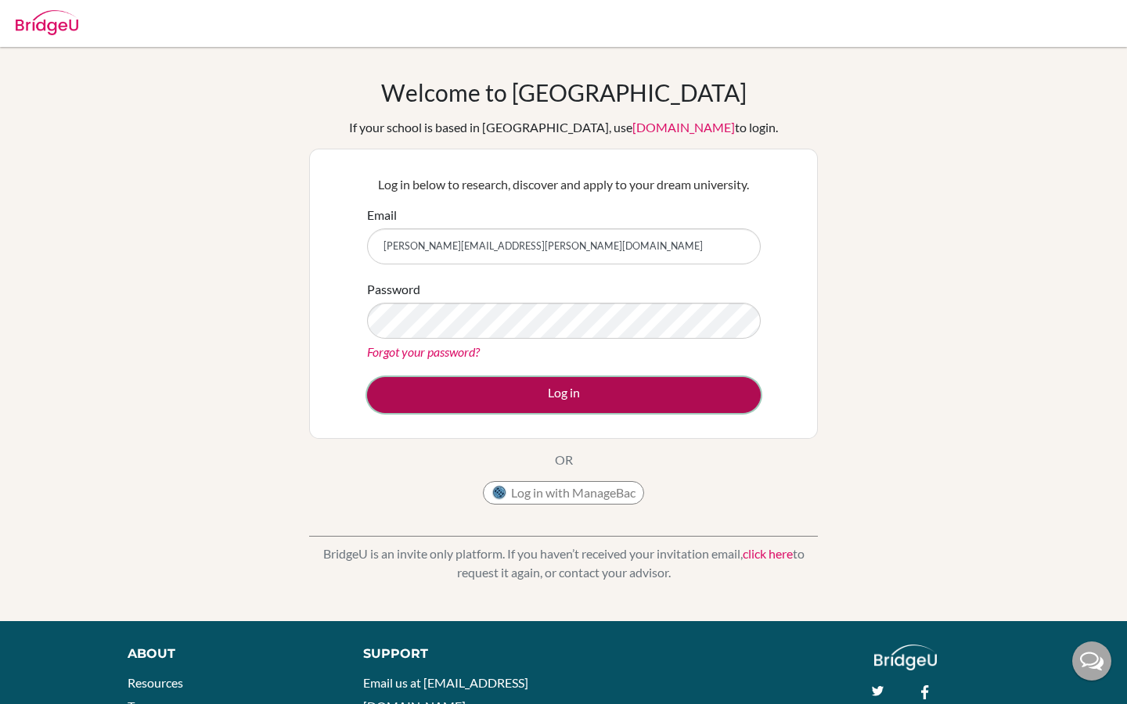
click at [405, 390] on button "Log in" at bounding box center [564, 395] width 394 height 36
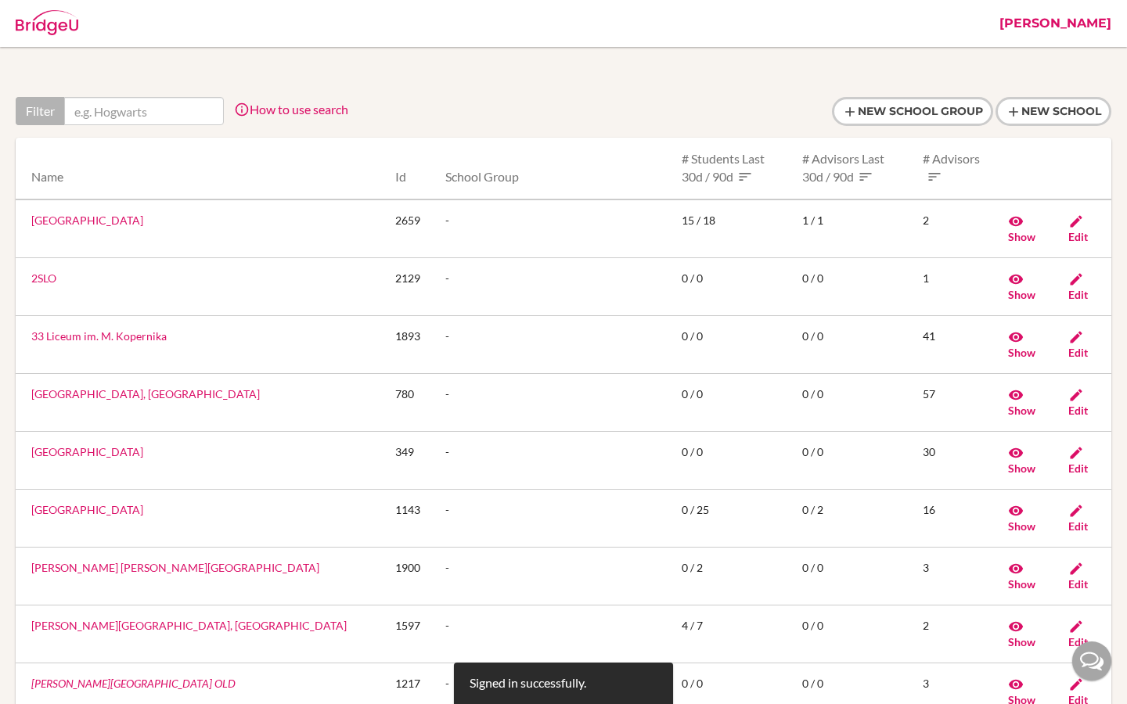
click at [1093, 31] on link "[PERSON_NAME]" at bounding box center [1056, 23] width 128 height 47
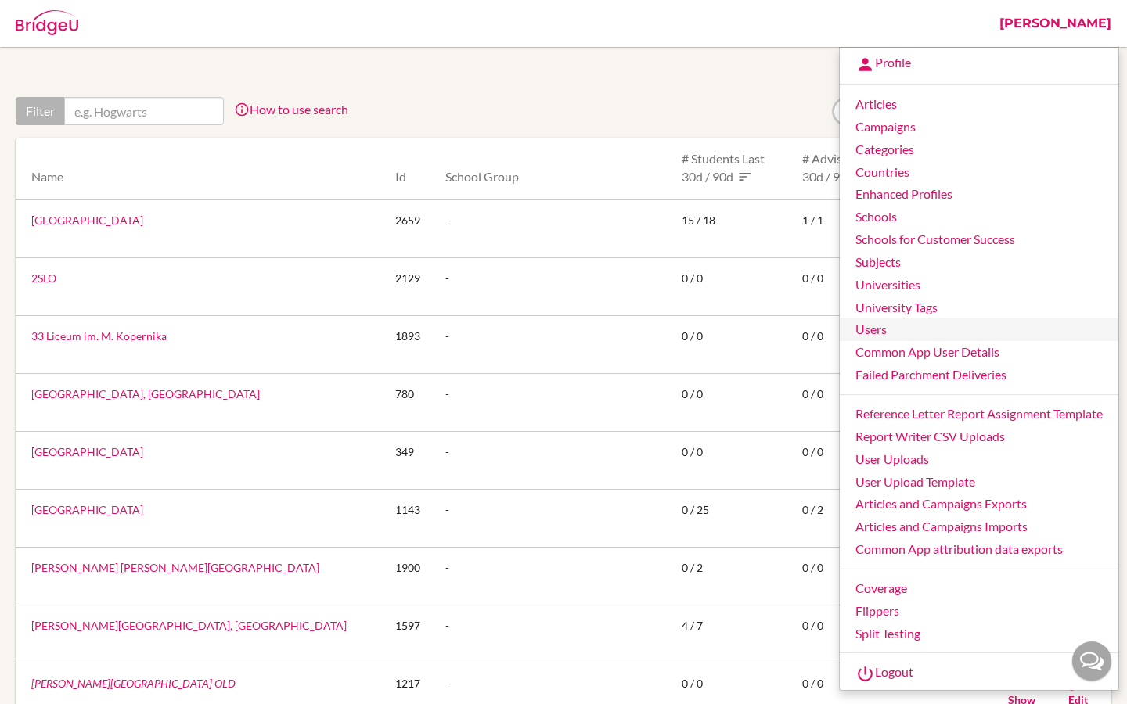
click at [873, 331] on link "Users" at bounding box center [979, 330] width 279 height 23
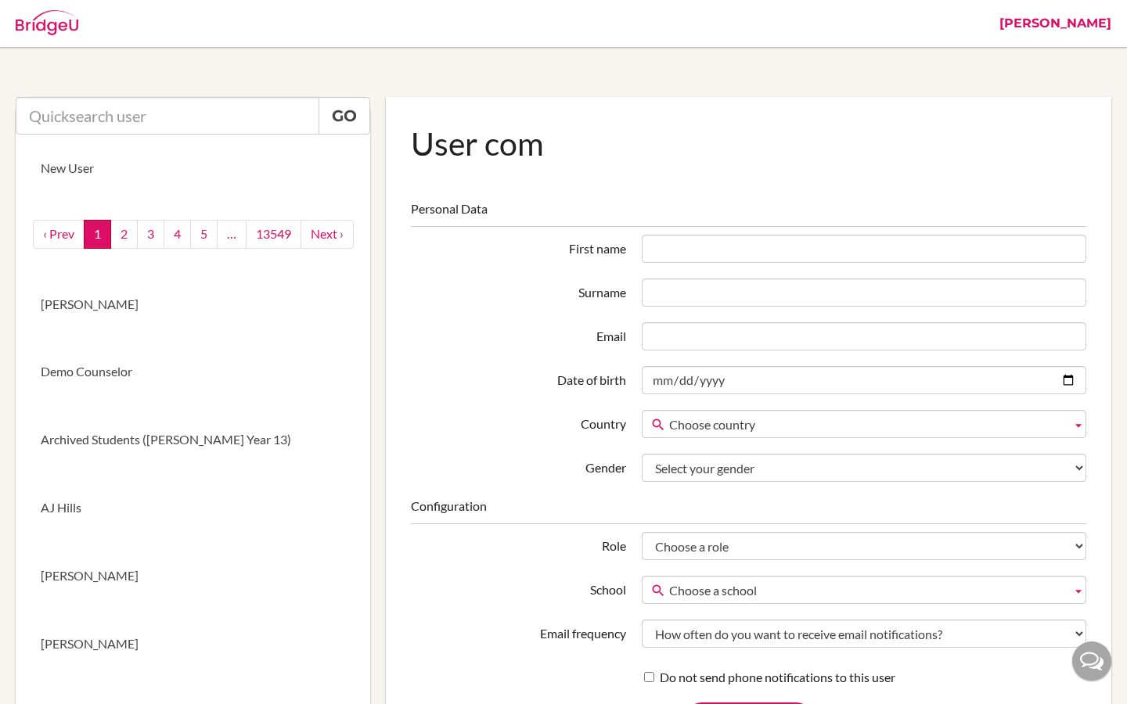
click at [1098, 24] on link "[PERSON_NAME]" at bounding box center [1056, 23] width 128 height 47
